Goal: Find specific page/section: Find specific page/section

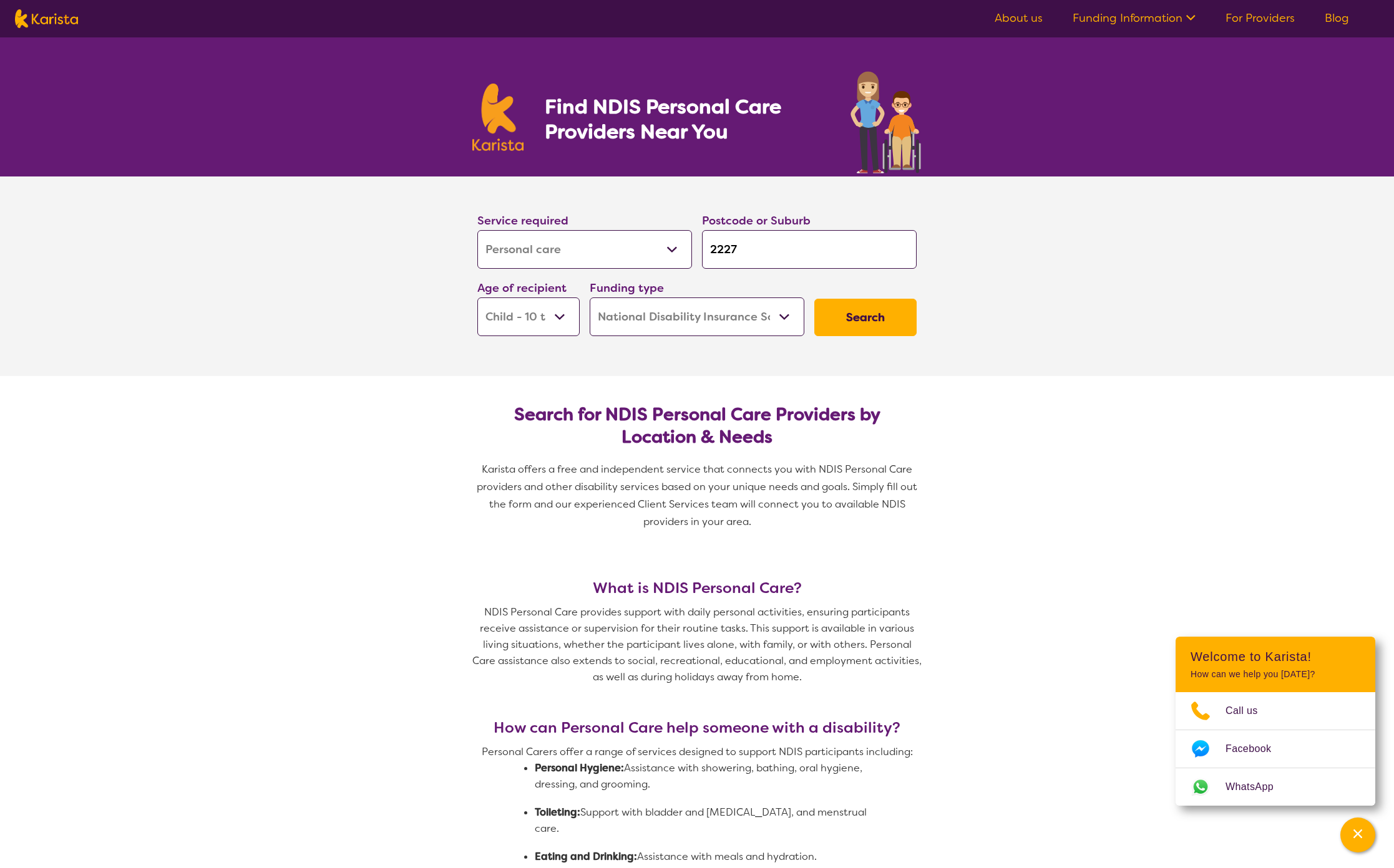
select select "Personal care"
select select "CH"
select select "NDIS"
select select "Personal care"
select select "CH"
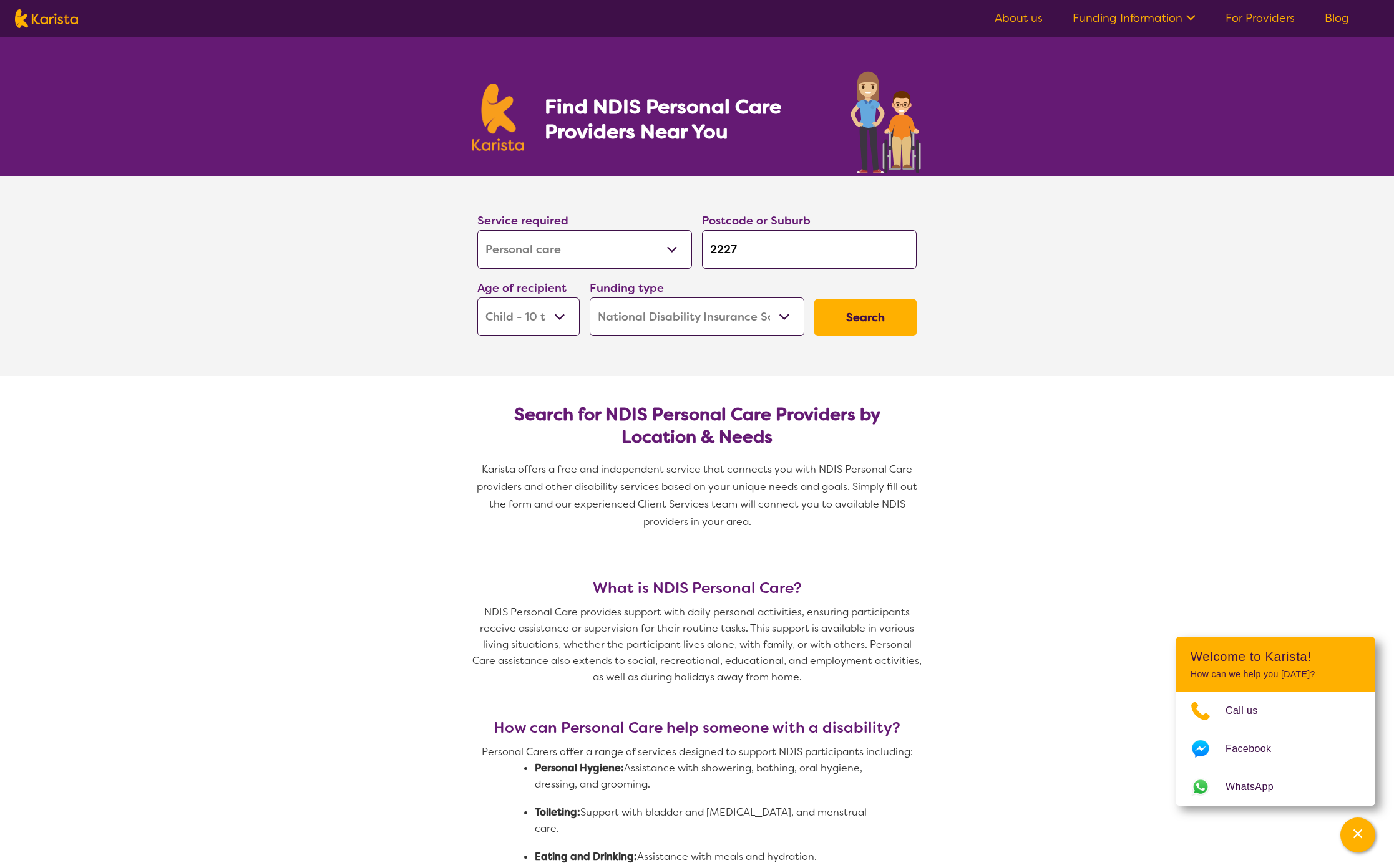
select select "NDIS"
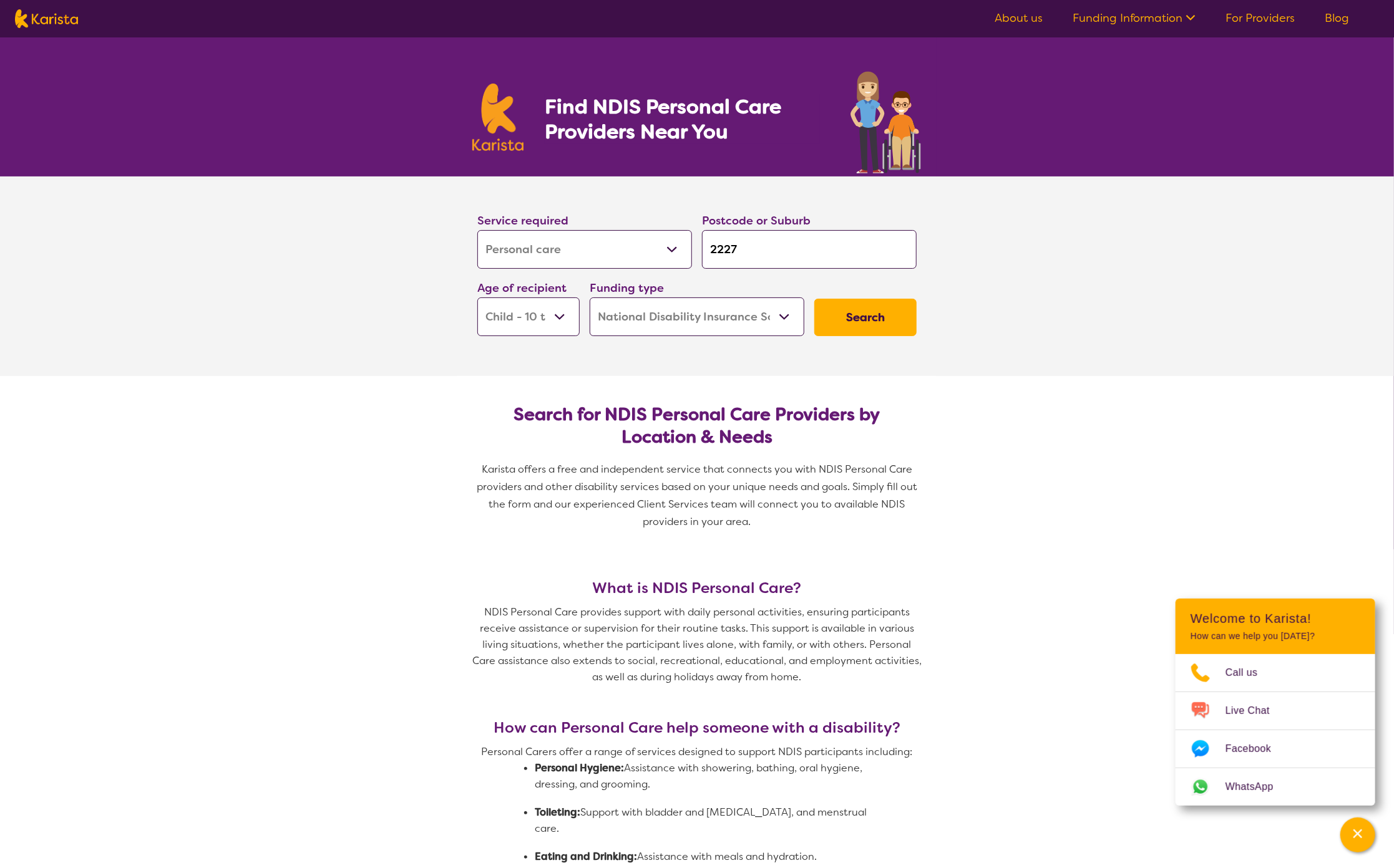
click at [59, 18] on img at bounding box center [46, 18] width 63 height 18
select select "Personal care"
select select "CH"
select select "NDIS"
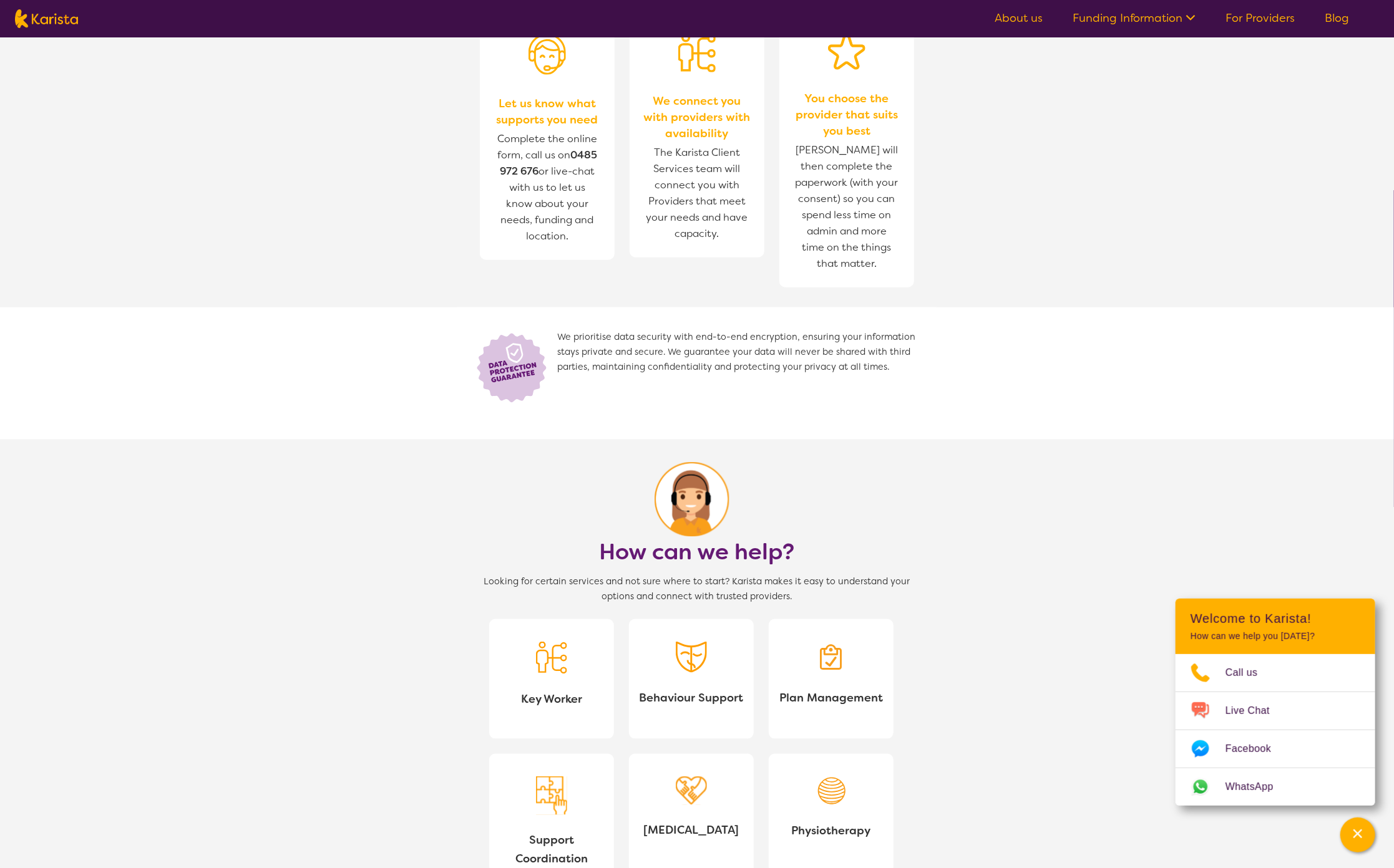
scroll to position [608, 0]
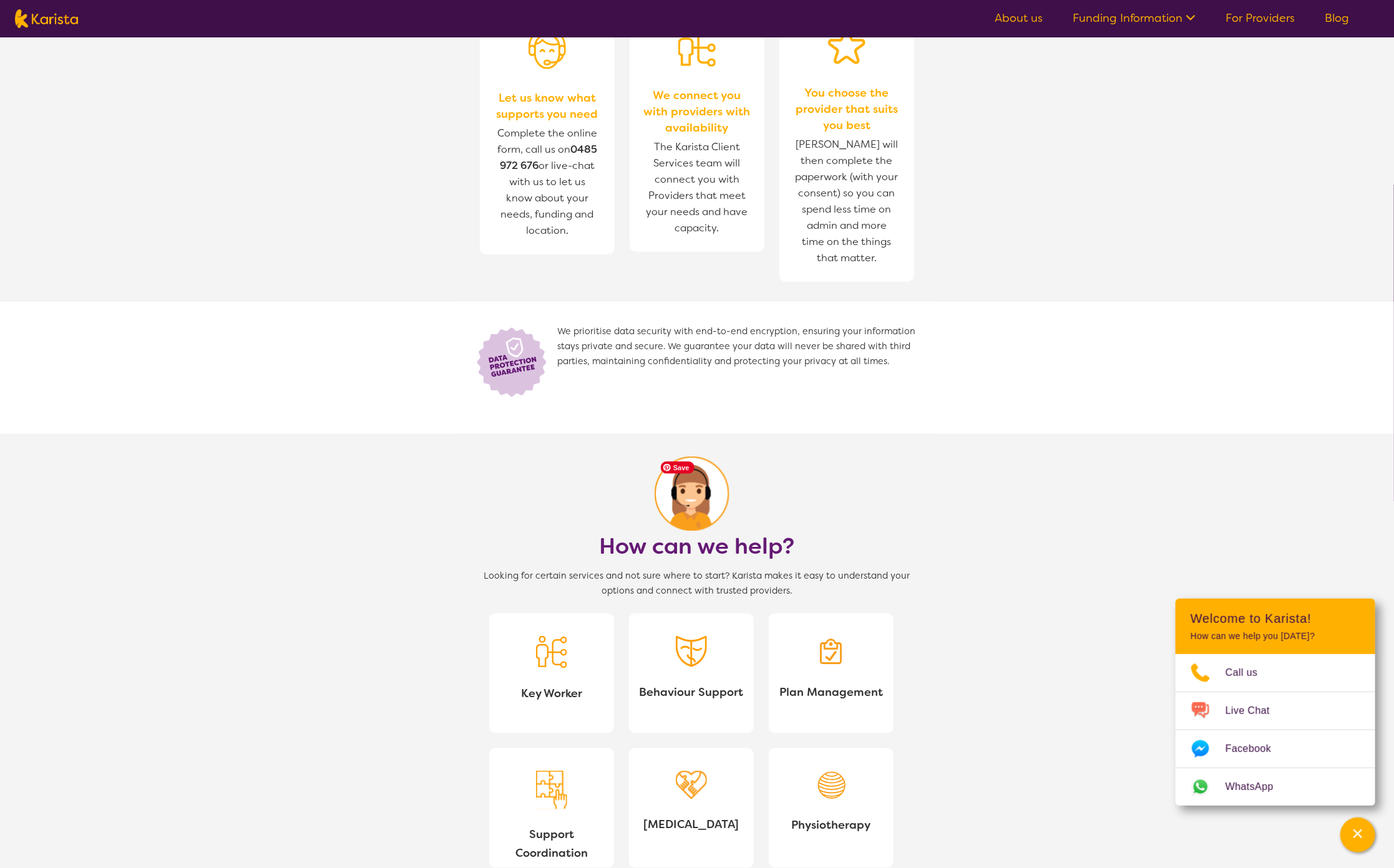
click at [727, 662] on link "Behaviour Support" at bounding box center [691, 674] width 125 height 120
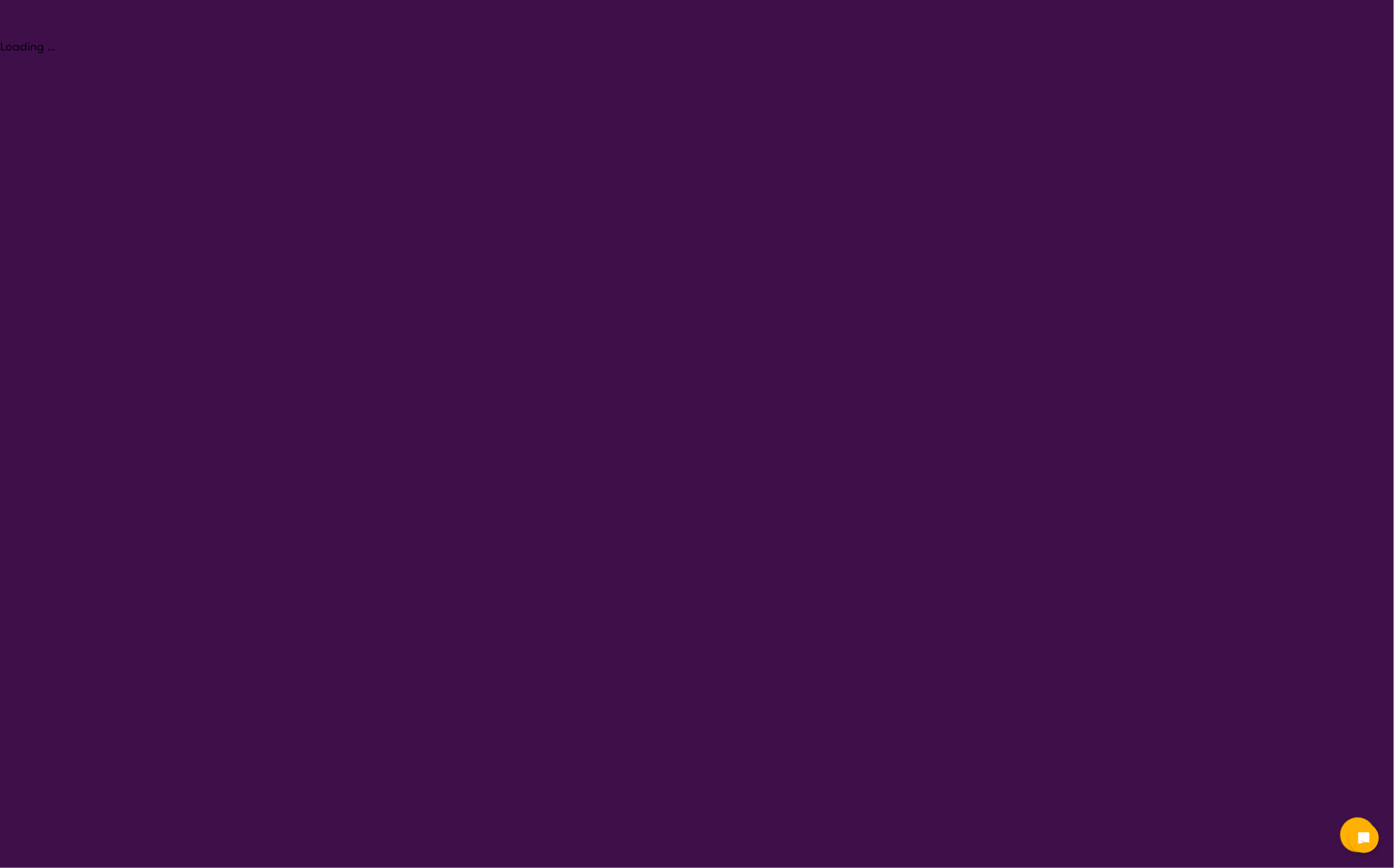
select select "Behaviour support"
select select "CH"
select select "NDIS"
select select "Behaviour support"
select select "CH"
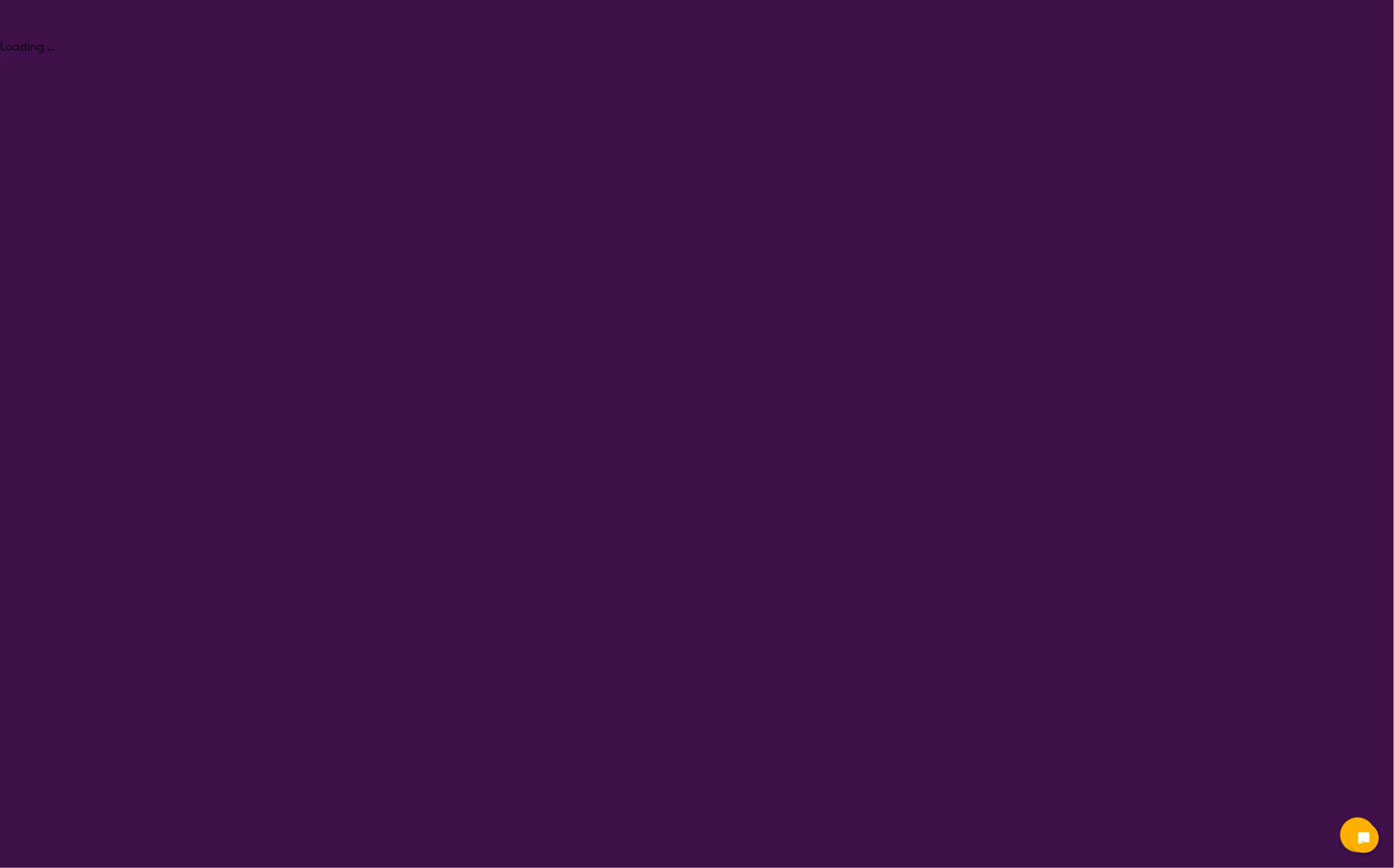
select select "NDIS"
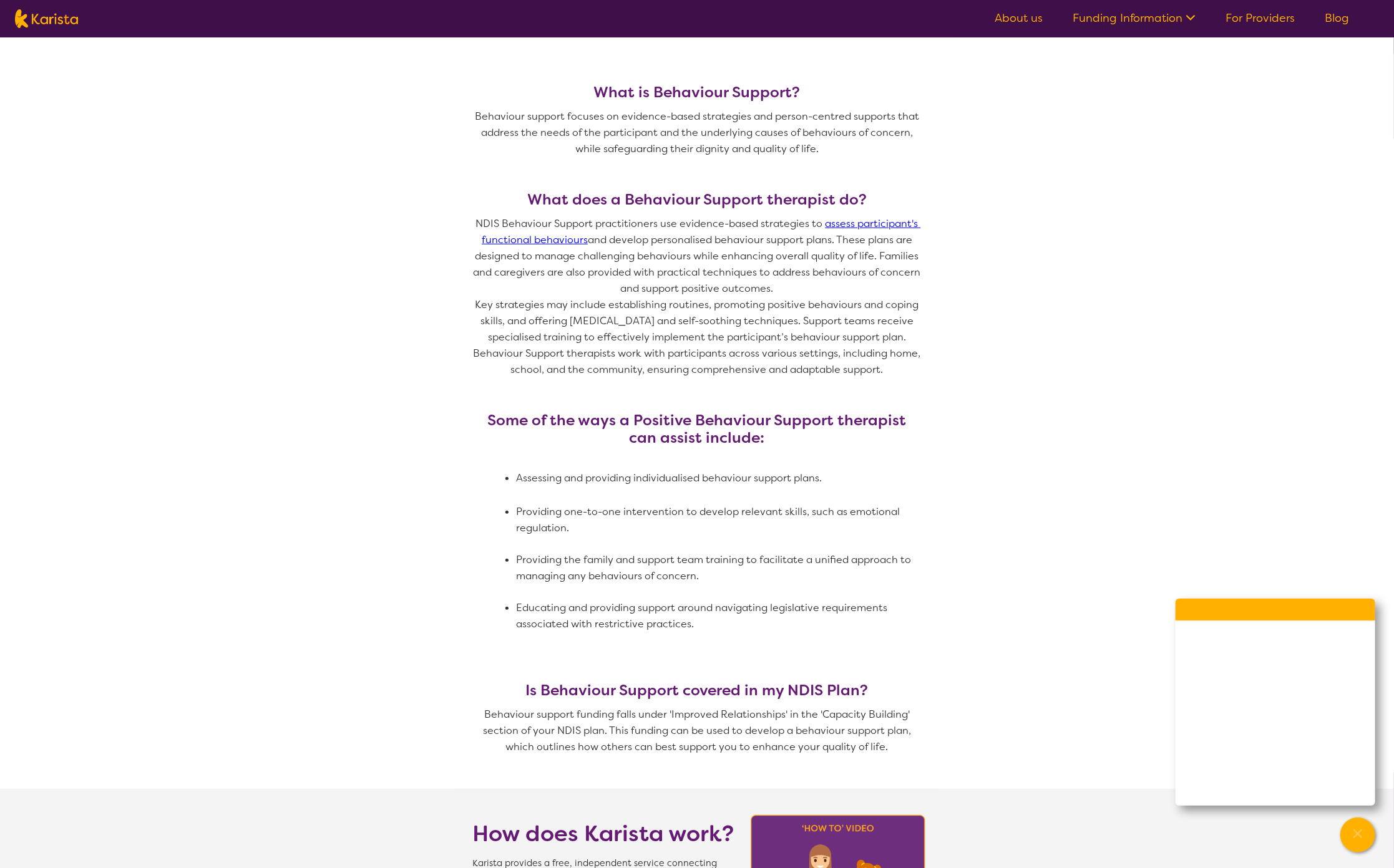
scroll to position [1187, 0]
